Goal: Check status

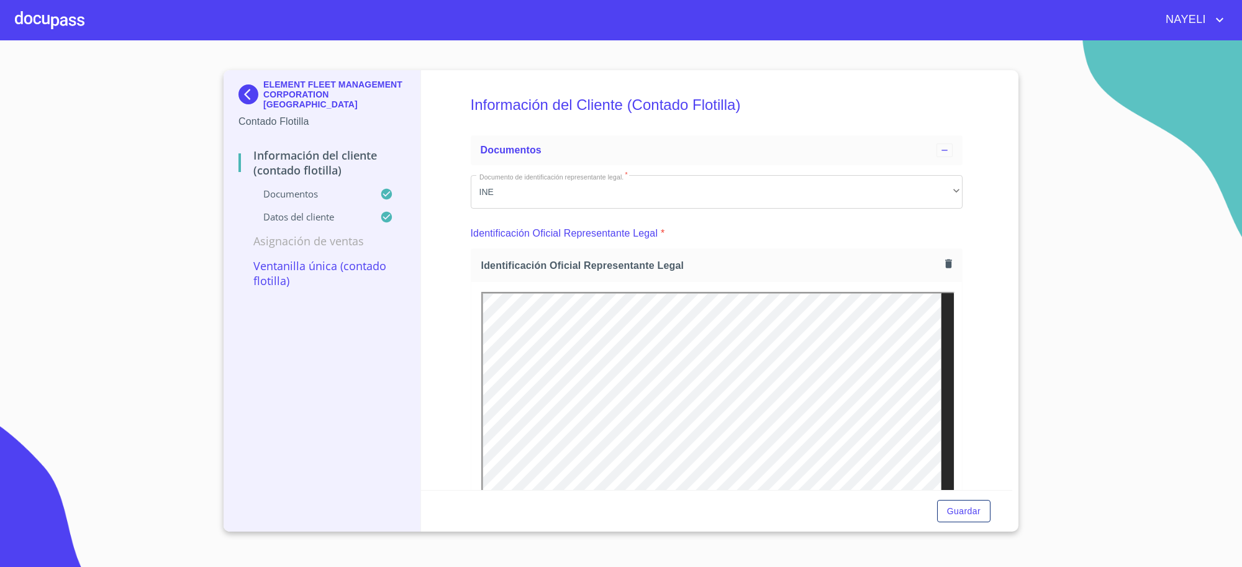
scroll to position [2177, 0]
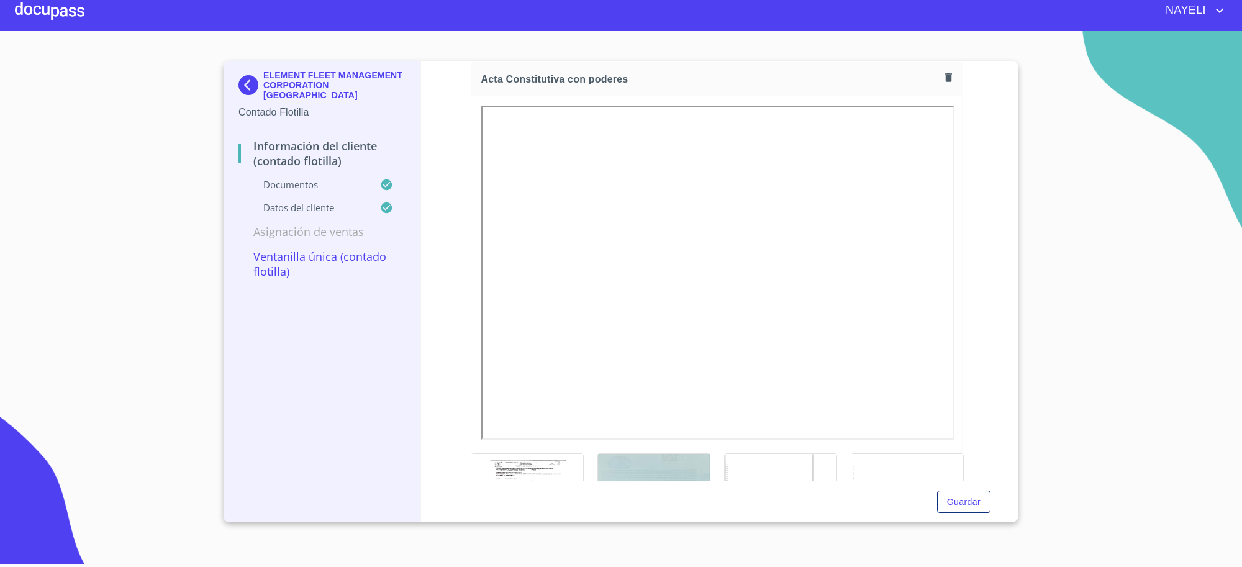
click at [261, 63] on div "ELEMENT FLEET MANAGEMENT CORPORATION MEXICO Contado Flotilla" at bounding box center [321, 95] width 167 height 68
click at [253, 79] on img at bounding box center [250, 85] width 25 height 20
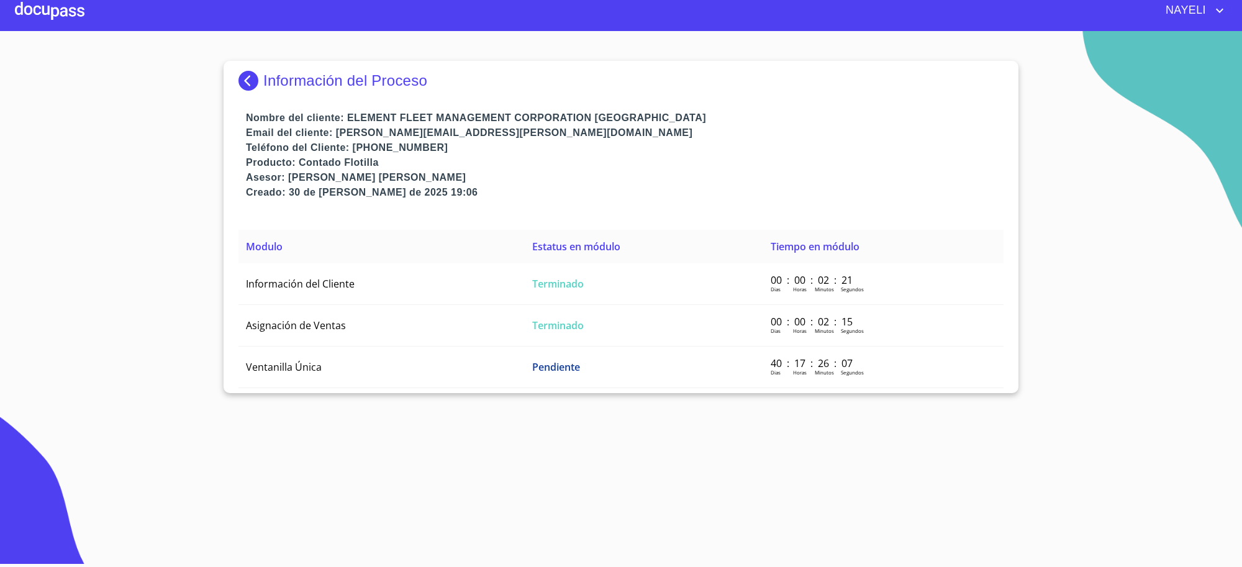
click at [253, 79] on img at bounding box center [250, 81] width 25 height 20
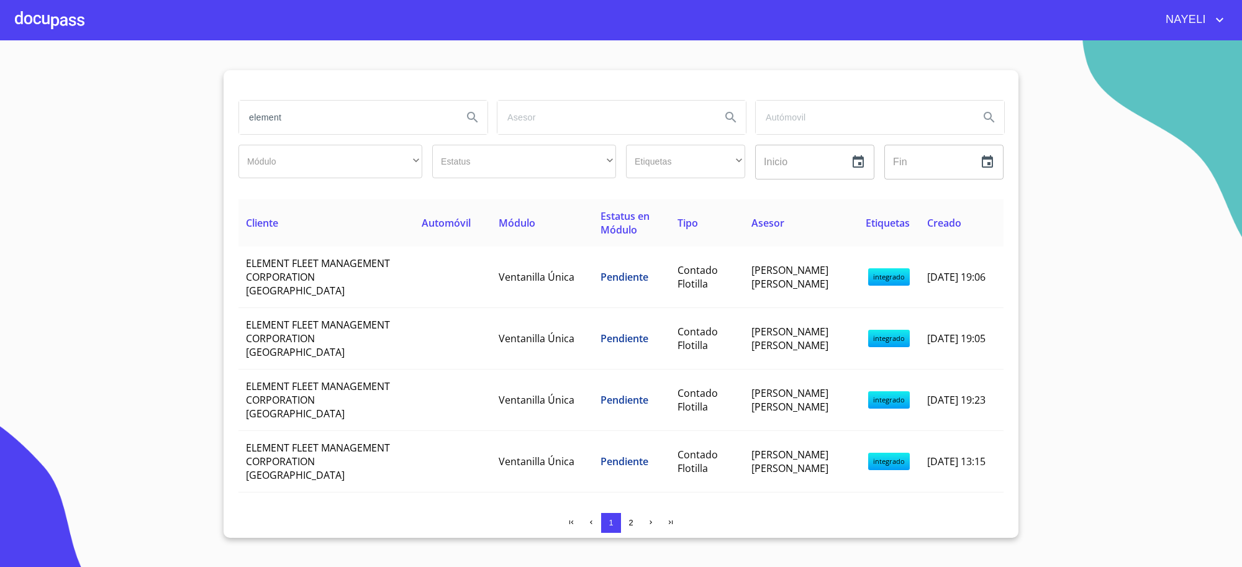
click at [311, 122] on input "element" at bounding box center [346, 118] width 214 height 34
type input "[PERSON_NAME]"
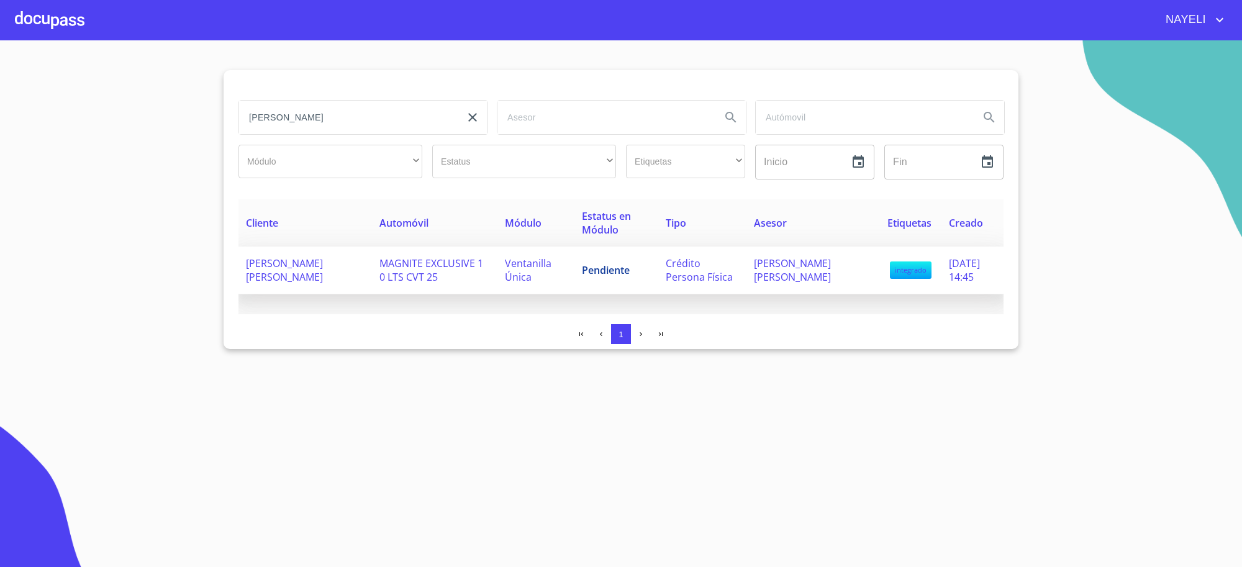
click at [582, 270] on span "Pendiente" at bounding box center [606, 270] width 48 height 14
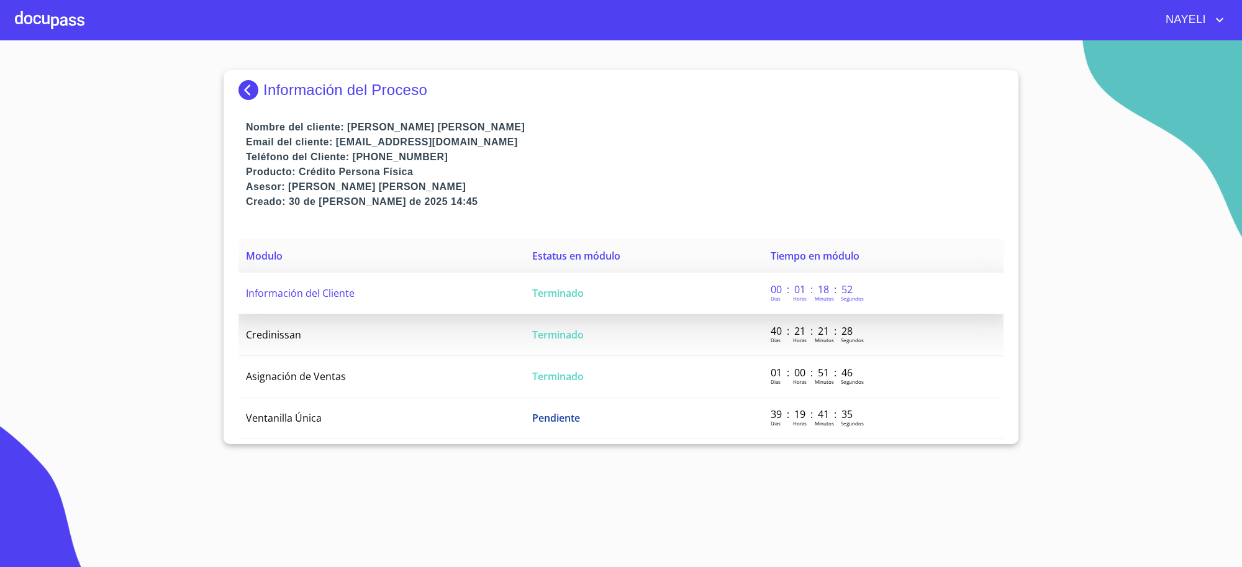
click at [617, 306] on td "Terminado" at bounding box center [644, 294] width 238 height 42
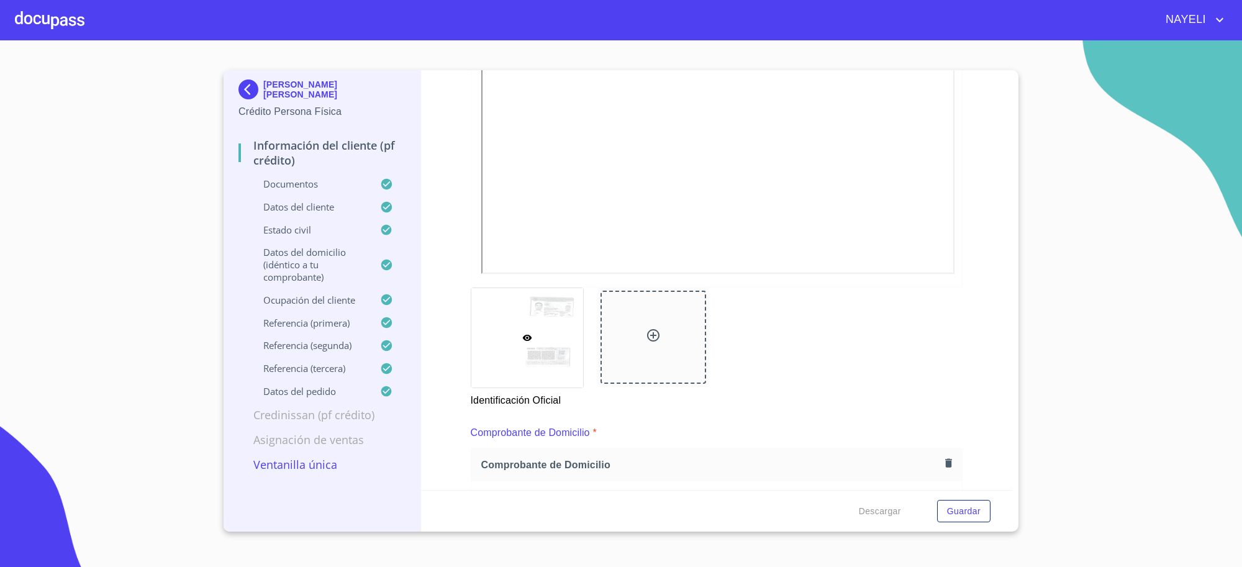
scroll to position [311, 0]
